Goal: Task Accomplishment & Management: Complete application form

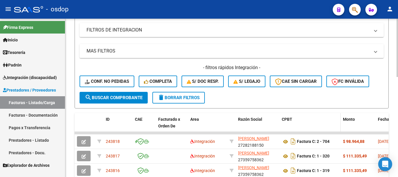
scroll to position [116, 0]
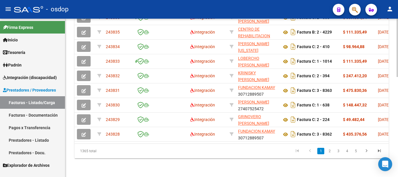
scroll to position [270, 0]
click at [327, 150] on link "2" at bounding box center [329, 151] width 7 height 6
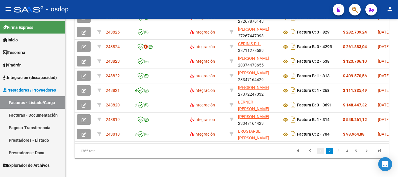
click at [321, 150] on link "1" at bounding box center [320, 151] width 7 height 6
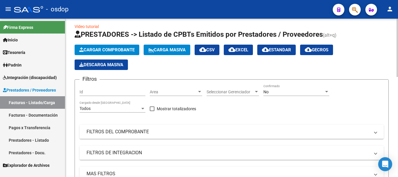
scroll to position [1, 0]
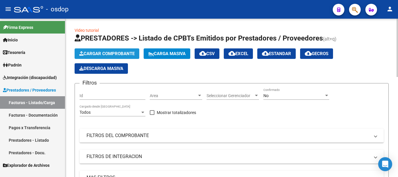
click at [123, 54] on span "Cargar Comprobante" at bounding box center [106, 53] width 55 height 5
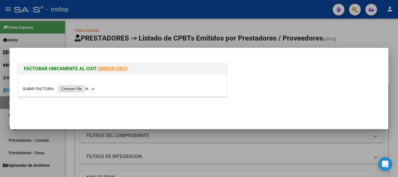
click at [85, 88] on input "file" at bounding box center [59, 89] width 74 height 6
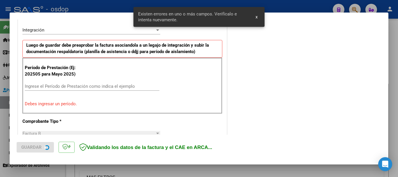
scroll to position [145, 0]
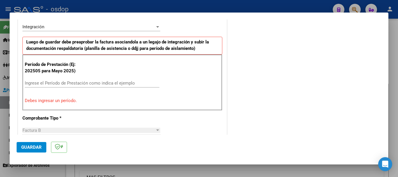
click at [104, 79] on div "Ingrese el Período de Prestación como indica el ejemplo" at bounding box center [92, 83] width 134 height 9
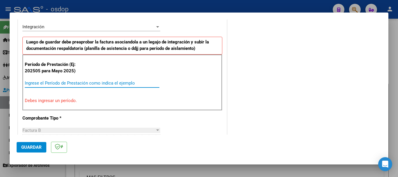
click at [104, 86] on div "Ingrese el Período de Prestación como indica el ejemplo" at bounding box center [92, 83] width 134 height 9
click at [104, 84] on input "Ingrese el Período de Prestación como indica el ejemplo" at bounding box center [92, 82] width 134 height 5
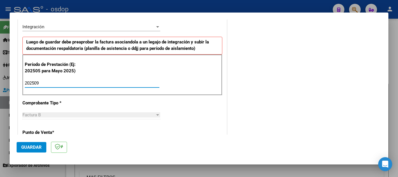
type input "202509"
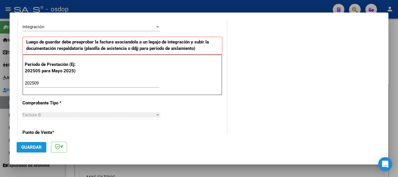
click at [33, 149] on span "Guardar" at bounding box center [31, 146] width 20 height 5
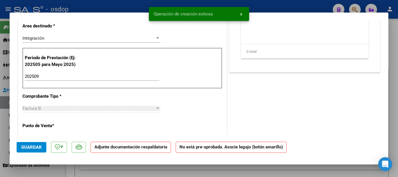
scroll to position [0, 0]
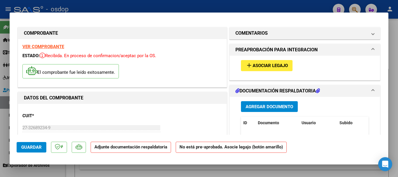
click at [266, 64] on span "Asociar Legajo" at bounding box center [269, 65] width 35 height 5
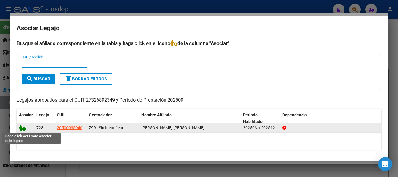
click at [23, 127] on icon at bounding box center [22, 127] width 7 height 6
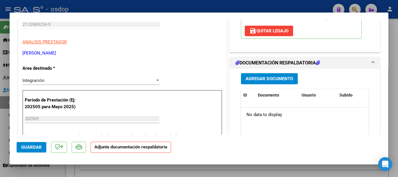
scroll to position [106, 0]
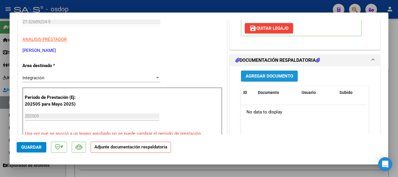
click at [263, 79] on span "Agregar Documento" at bounding box center [268, 76] width 47 height 5
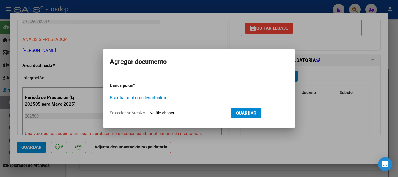
click at [159, 99] on input "Escriba aquí una descripcion" at bounding box center [171, 97] width 123 height 5
type input "G"
type input "DDJJ ASISTENCIA"
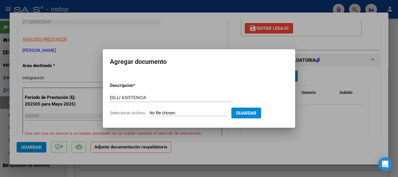
click at [180, 113] on input "Seleccionar Archivo" at bounding box center [187, 113] width 77 height 6
type input "C:\fakepath\ASISTENCIA [PERSON_NAME] [DATE].pdf"
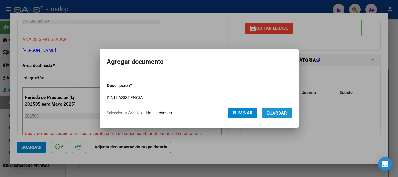
click at [280, 110] on span "Guardar" at bounding box center [276, 112] width 20 height 5
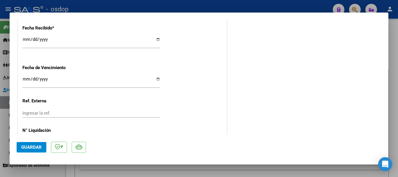
scroll to position [439, 0]
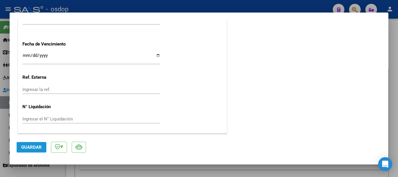
click at [36, 150] on button "Guardar" at bounding box center [32, 147] width 30 height 10
click at [29, 143] on button "Guardar" at bounding box center [32, 147] width 30 height 10
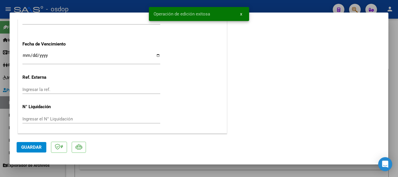
click at [261, 169] on div at bounding box center [199, 88] width 398 height 177
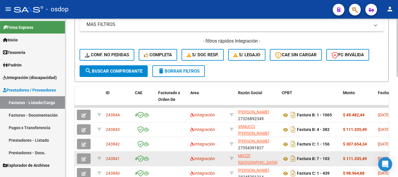
scroll to position [8, 0]
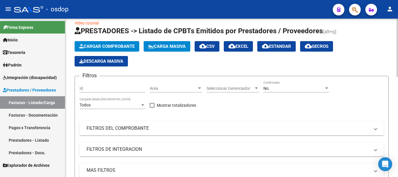
click at [128, 49] on button "Cargar Comprobante" at bounding box center [107, 46] width 65 height 10
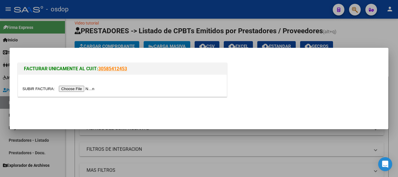
click at [233, 65] on div "FACTURAR UNICAMENTE AL CUIT: 30585412453" at bounding box center [199, 80] width 364 height 38
click at [73, 91] on input "file" at bounding box center [59, 89] width 74 height 6
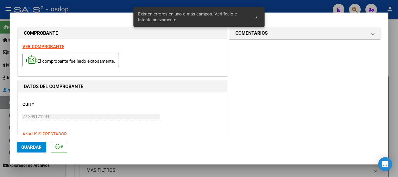
scroll to position [134, 0]
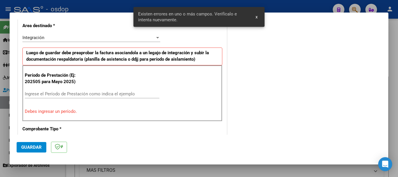
click at [79, 91] on input "Ingrese el Período de Prestación como indica el ejemplo" at bounding box center [92, 93] width 134 height 5
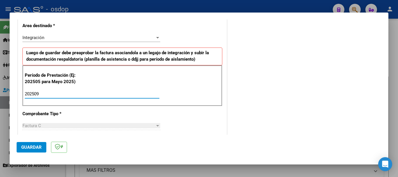
type input "202509"
click at [31, 144] on span "Guardar" at bounding box center [31, 146] width 20 height 5
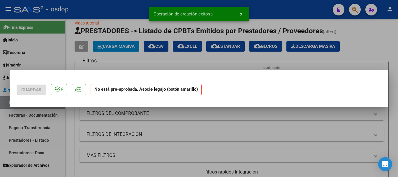
scroll to position [0, 0]
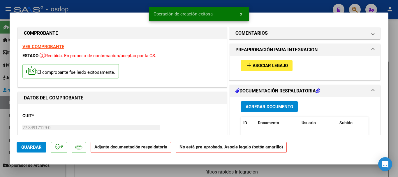
click at [278, 65] on span "Asociar Legajo" at bounding box center [269, 65] width 35 height 5
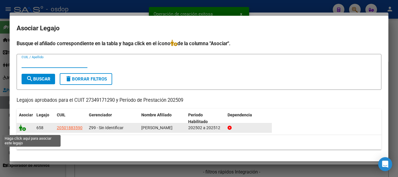
click at [23, 128] on icon at bounding box center [22, 127] width 7 height 6
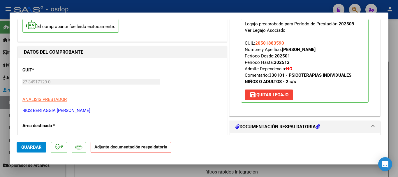
scroll to position [87, 0]
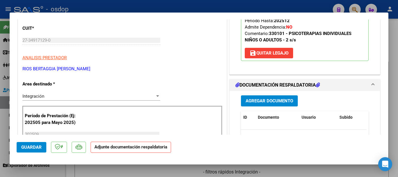
click at [280, 102] on span "Agregar Documento" at bounding box center [268, 100] width 47 height 5
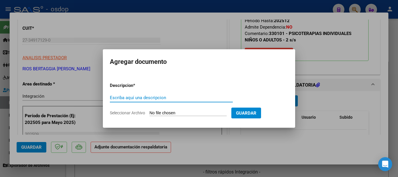
click at [185, 100] on input "Escriba aquí una descripcion" at bounding box center [171, 97] width 123 height 5
click at [135, 96] on input "Escriba aquí una descripcion" at bounding box center [171, 97] width 123 height 5
type input "DDJJ ASISTENCIA"
click at [188, 112] on input "Seleccionar Archivo" at bounding box center [187, 113] width 77 height 6
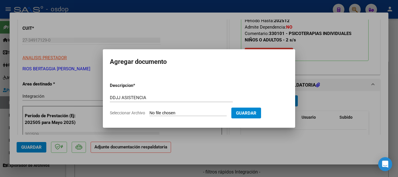
type input "C:\fakepath\ASISTENCIA MORALES [PERSON_NAME] [DATE].pdf"
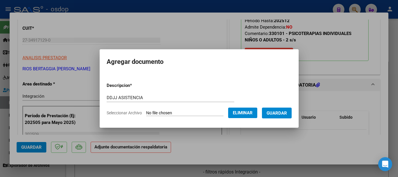
drag, startPoint x: 285, startPoint y: 113, endPoint x: 266, endPoint y: 113, distance: 18.6
click at [284, 113] on span "Guardar" at bounding box center [276, 112] width 20 height 5
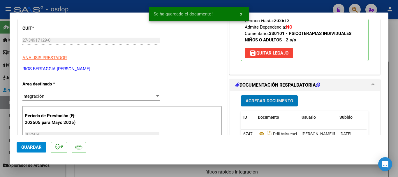
click at [36, 144] on span "Guardar" at bounding box center [31, 146] width 20 height 5
drag, startPoint x: 297, startPoint y: 170, endPoint x: 272, endPoint y: 156, distance: 27.9
click at [297, 169] on div at bounding box center [199, 88] width 398 height 177
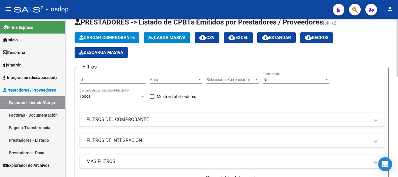
scroll to position [3, 0]
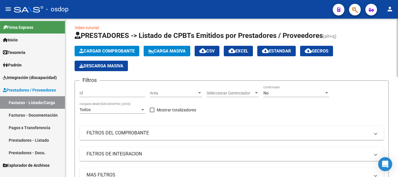
click at [116, 52] on span "Cargar Comprobante" at bounding box center [106, 50] width 55 height 5
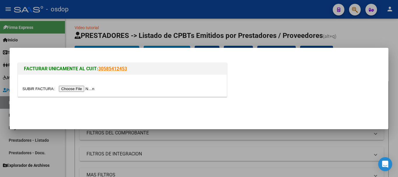
click at [90, 88] on input "file" at bounding box center [59, 89] width 74 height 6
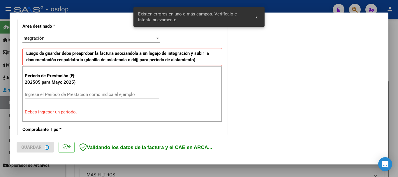
scroll to position [134, 0]
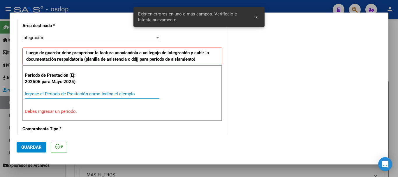
click at [98, 95] on input "Ingrese el Período de Prestación como indica el ejemplo" at bounding box center [92, 93] width 134 height 5
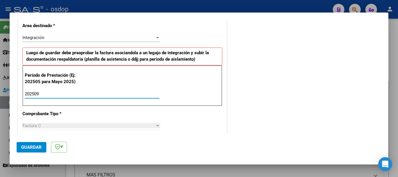
type input "202509"
click at [33, 146] on span "Guardar" at bounding box center [31, 146] width 20 height 5
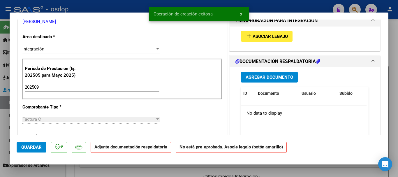
scroll to position [0, 0]
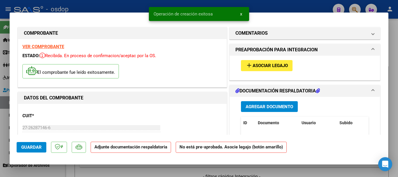
click at [262, 61] on button "add Asociar Legajo" at bounding box center [267, 65] width 52 height 11
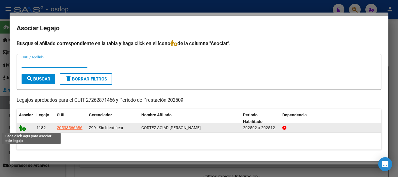
click at [21, 128] on icon at bounding box center [22, 127] width 7 height 6
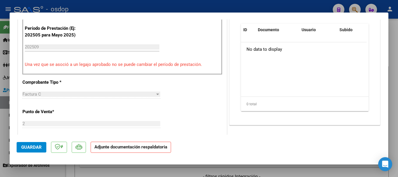
scroll to position [116, 0]
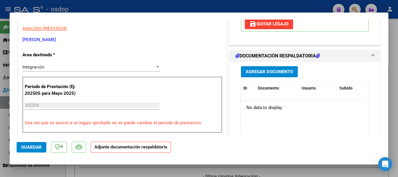
click at [271, 75] on button "Agregar Documento" at bounding box center [269, 71] width 57 height 11
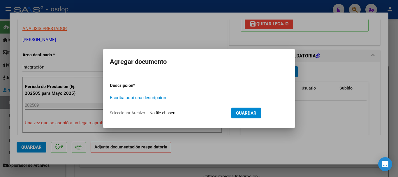
click at [143, 97] on input "Escriba aquí una descripcion" at bounding box center [171, 97] width 123 height 5
type input "DD JJ ASISTENCIA"
click at [170, 111] on input "Seleccionar Archivo" at bounding box center [187, 113] width 77 height 6
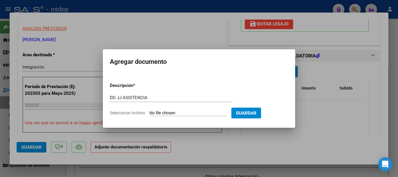
type input "C:\fakepath\[PERSON_NAME] [DATE].pdf"
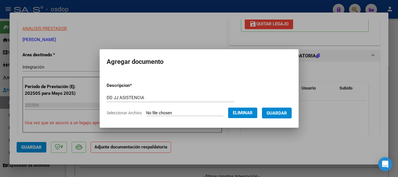
click at [287, 116] on button "Guardar" at bounding box center [277, 112] width 30 height 11
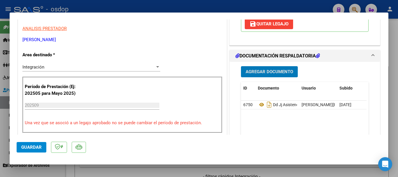
click at [31, 148] on span "Guardar" at bounding box center [31, 146] width 20 height 5
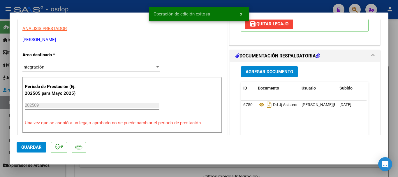
click at [281, 7] on div at bounding box center [199, 88] width 398 height 177
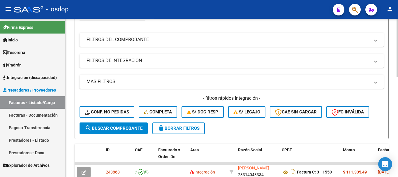
scroll to position [33, 0]
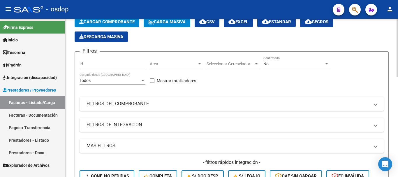
click at [125, 23] on span "Cargar Comprobante" at bounding box center [106, 21] width 55 height 5
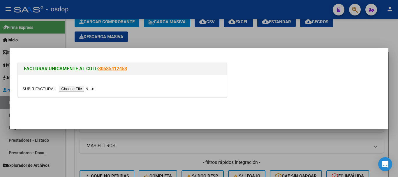
click at [92, 89] on input "file" at bounding box center [59, 89] width 74 height 6
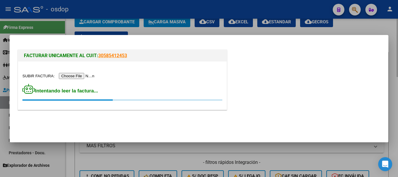
click at [346, 161] on div at bounding box center [199, 88] width 398 height 177
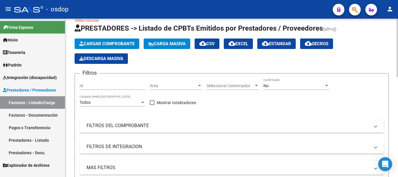
scroll to position [1, 0]
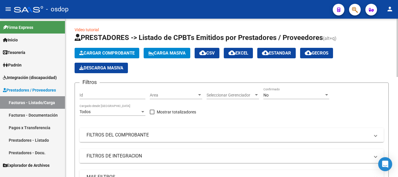
click at [115, 55] on span "Cargar Comprobante" at bounding box center [106, 52] width 55 height 5
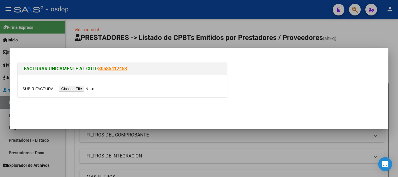
click at [90, 88] on input "file" at bounding box center [59, 89] width 74 height 6
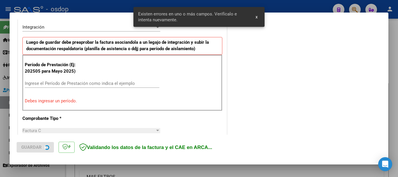
scroll to position [145, 0]
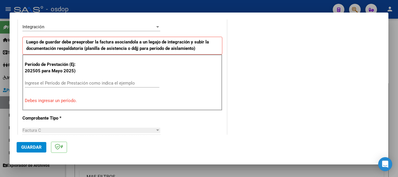
click at [106, 84] on input "Ingrese el Período de Prestación como indica el ejemplo" at bounding box center [92, 82] width 134 height 5
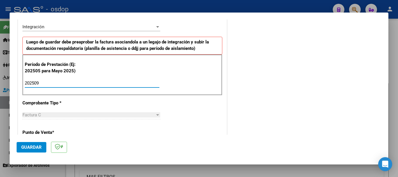
type input "202509"
click at [32, 144] on button "Guardar" at bounding box center [32, 147] width 30 height 10
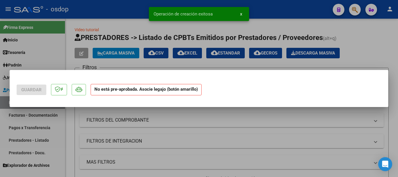
scroll to position [0, 0]
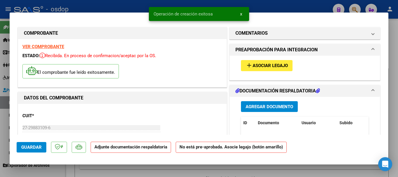
click at [272, 63] on span "Asociar Legajo" at bounding box center [269, 65] width 35 height 5
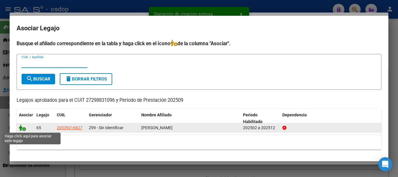
click at [24, 128] on icon at bounding box center [22, 127] width 7 height 6
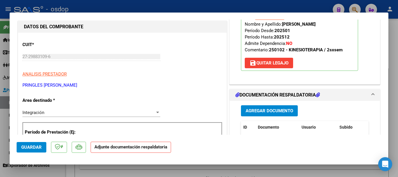
scroll to position [116, 0]
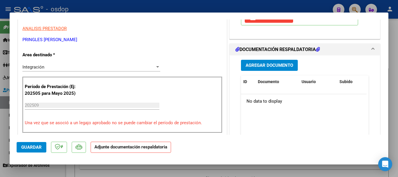
click at [270, 62] on button "Agregar Documento" at bounding box center [269, 65] width 57 height 11
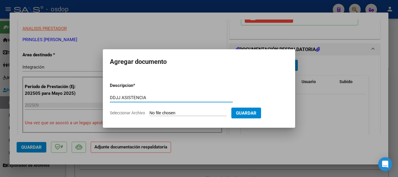
type input "DDJJ ASISTENCIA"
click at [185, 115] on input "Seleccionar Archivo" at bounding box center [187, 113] width 77 height 6
type input "C:\fakepath\planilla [PERSON_NAME].pdf"
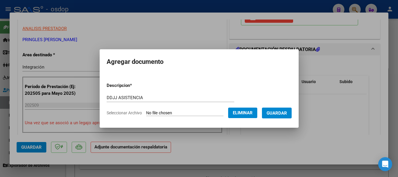
click at [282, 117] on button "Guardar" at bounding box center [277, 112] width 30 height 11
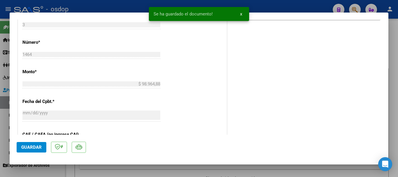
scroll to position [291, 0]
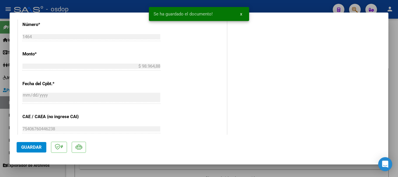
click at [26, 144] on span "Guardar" at bounding box center [31, 146] width 20 height 5
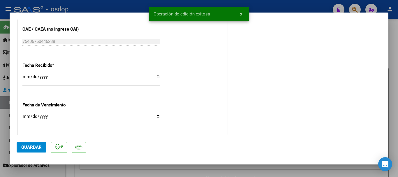
scroll to position [439, 0]
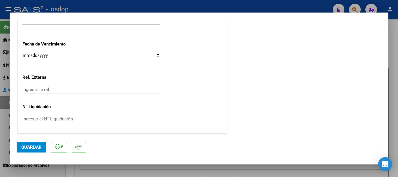
click at [1, 116] on div at bounding box center [199, 88] width 398 height 177
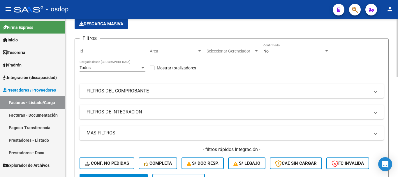
scroll to position [118, 0]
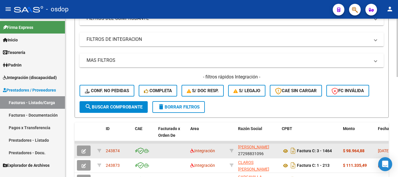
drag, startPoint x: 188, startPoint y: 174, endPoint x: 250, endPoint y: 146, distance: 67.7
click at [250, 146] on span "PRINGLES [PERSON_NAME]" at bounding box center [253, 143] width 31 height 11
